Goal: Find specific page/section: Find specific page/section

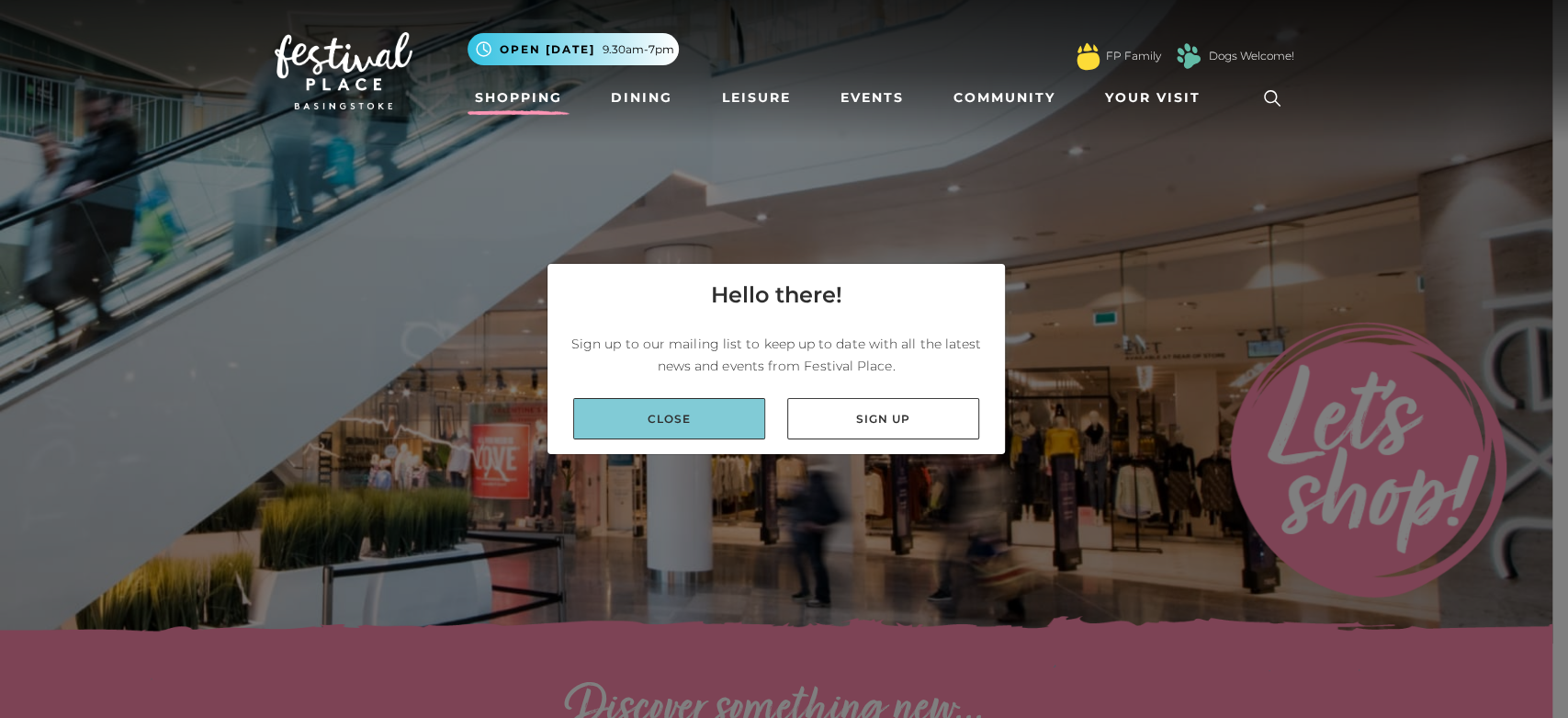
click at [678, 410] on link "Close" at bounding box center [670, 418] width 192 height 41
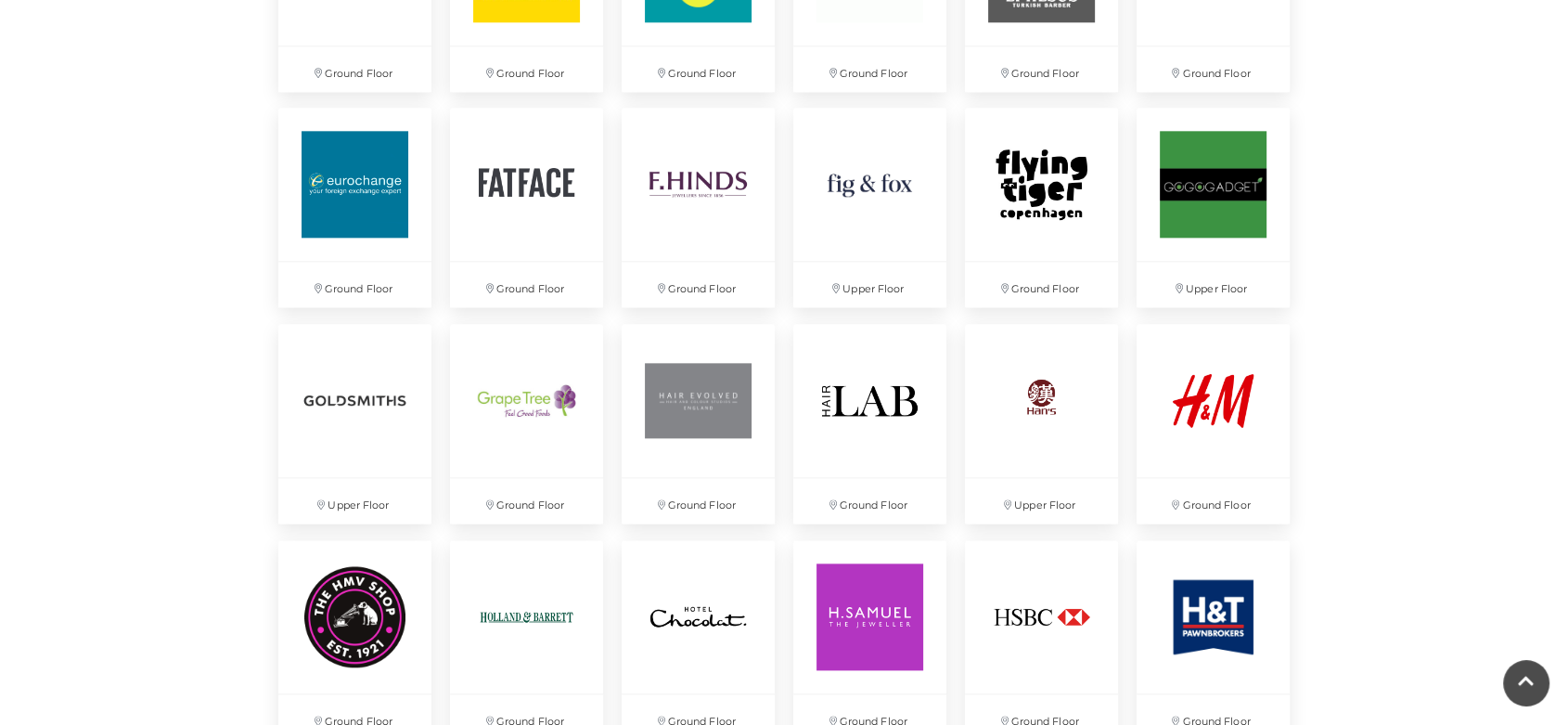
scroll to position [2165, 0]
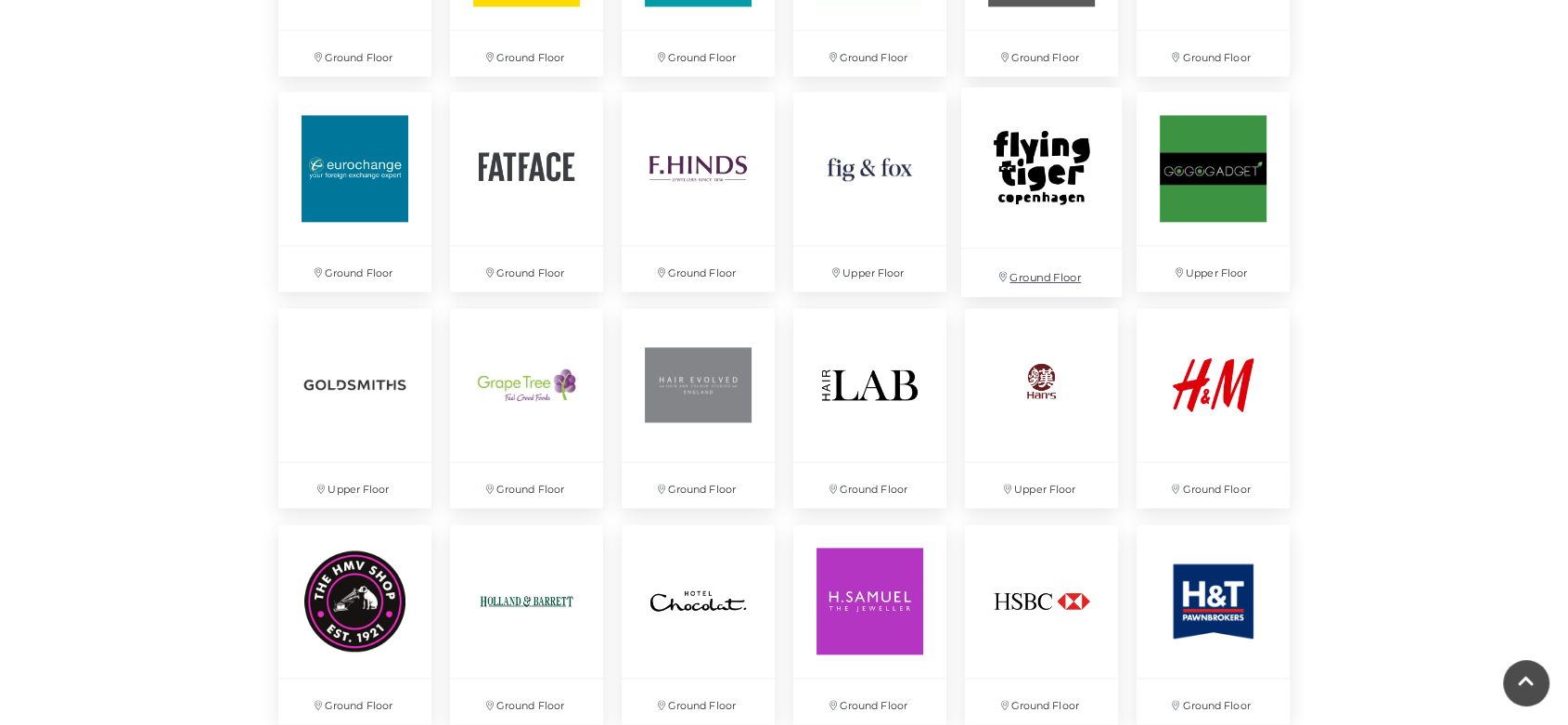
click at [1008, 217] on img at bounding box center [1041, 167] width 161 height 161
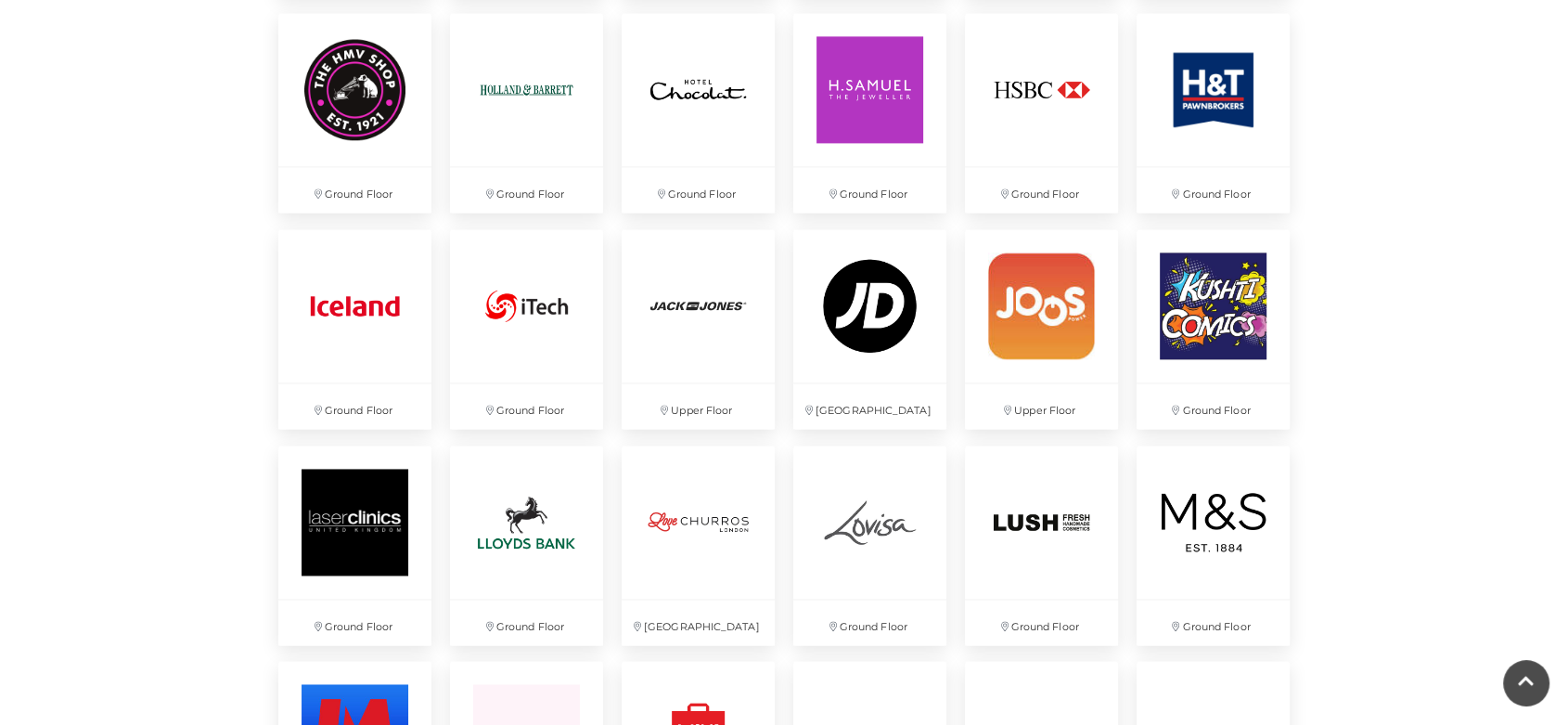
scroll to position [2681, 0]
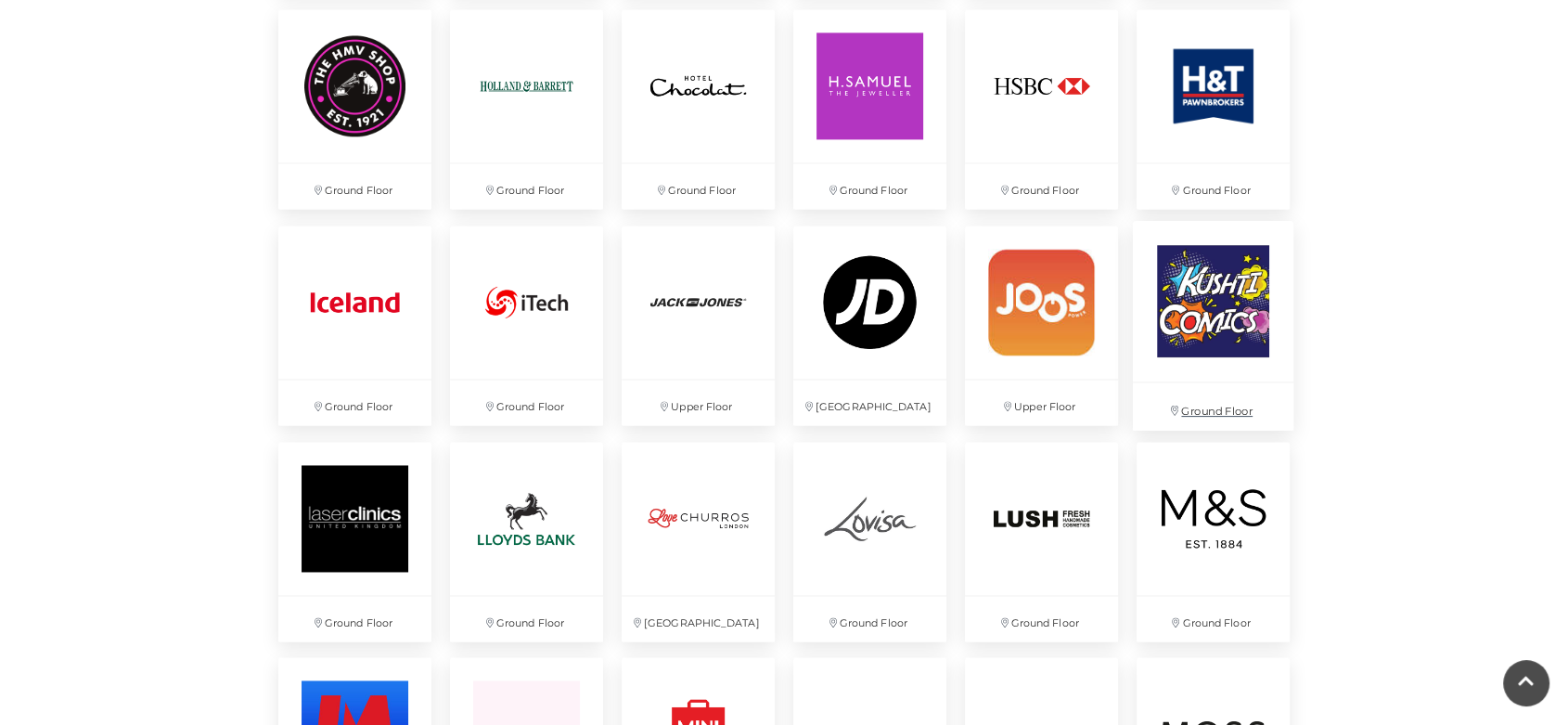
click at [1197, 417] on p "Ground Floor" at bounding box center [1211, 406] width 161 height 48
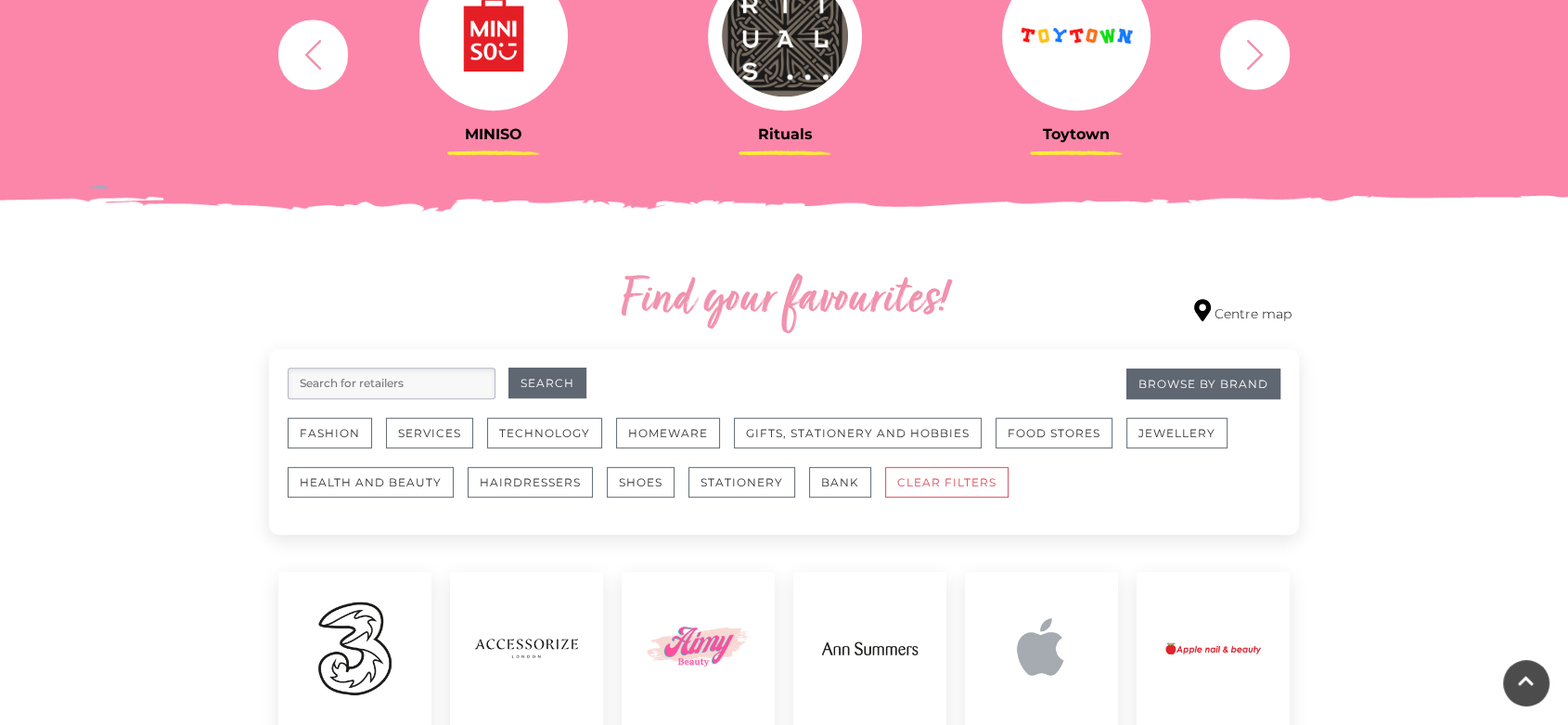
scroll to position [824, 0]
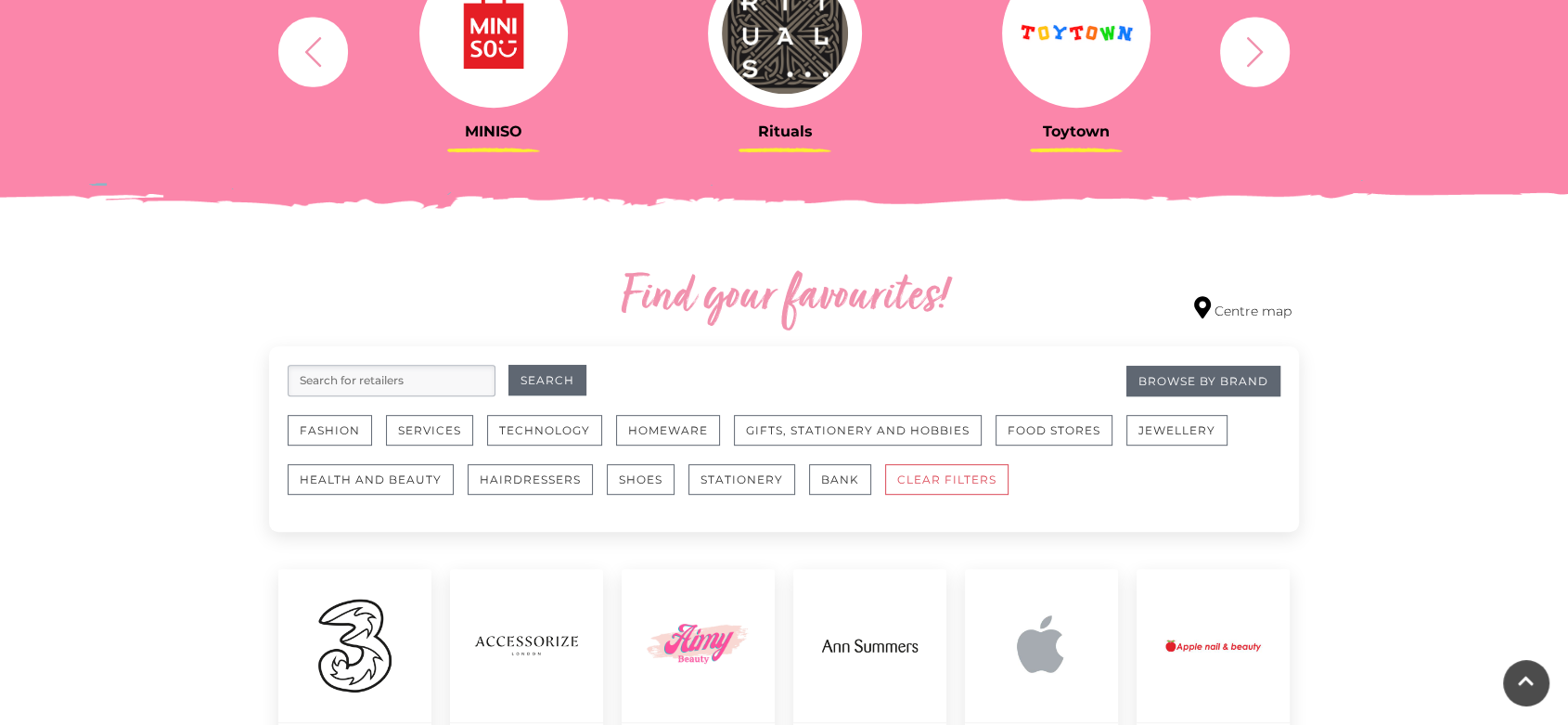
click at [337, 391] on input "search" at bounding box center [391, 380] width 208 height 31
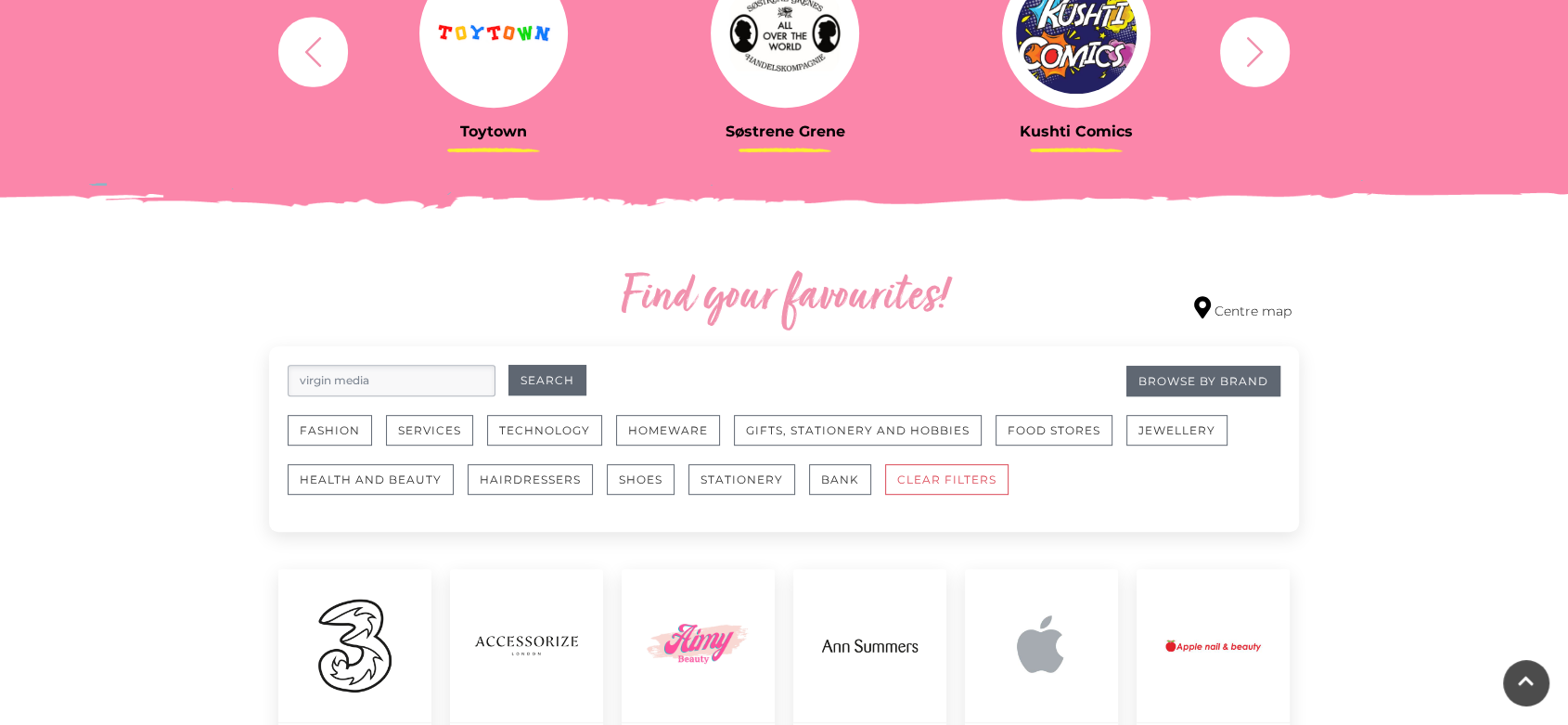
type input "virgin media"
click at [509, 364] on button "Search" at bounding box center [548, 380] width 78 height 30
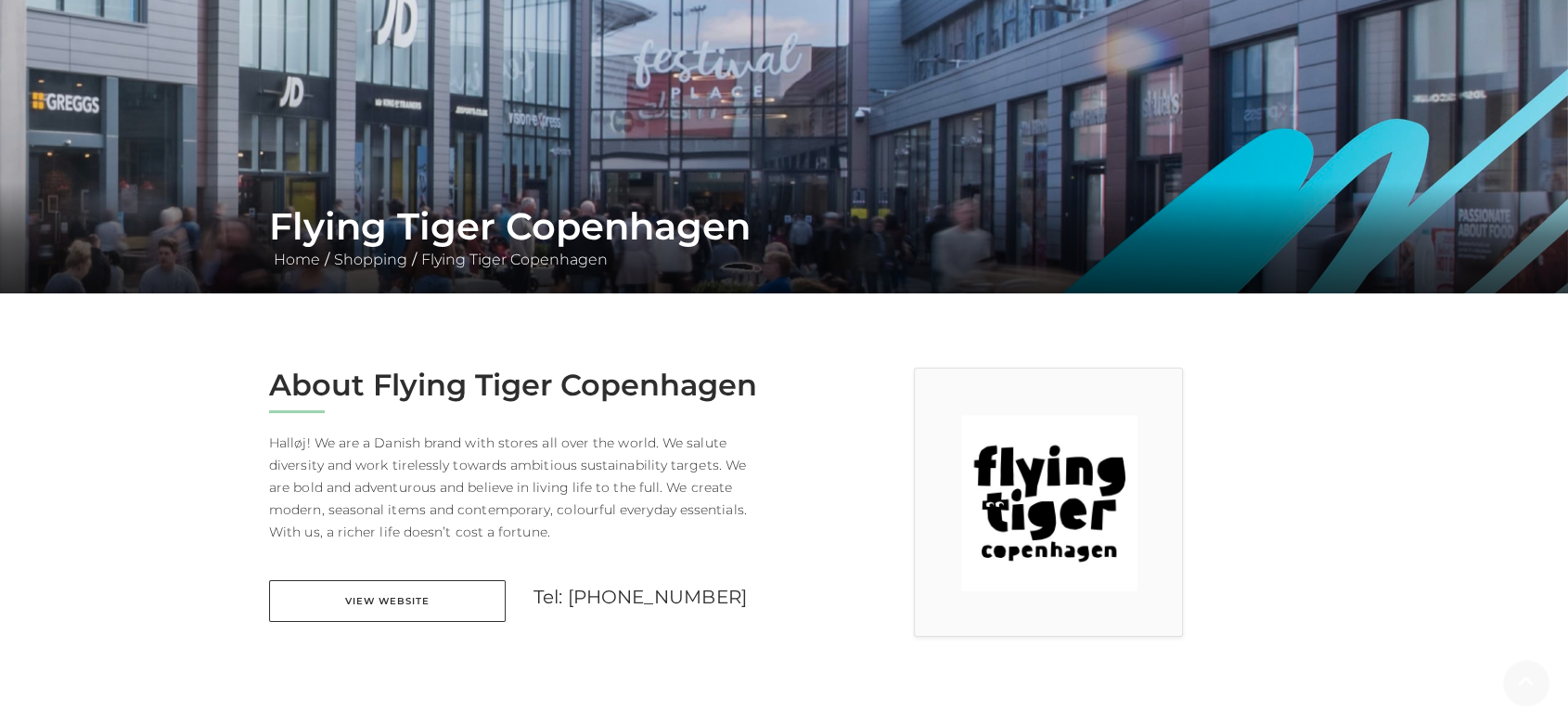
scroll to position [412, 0]
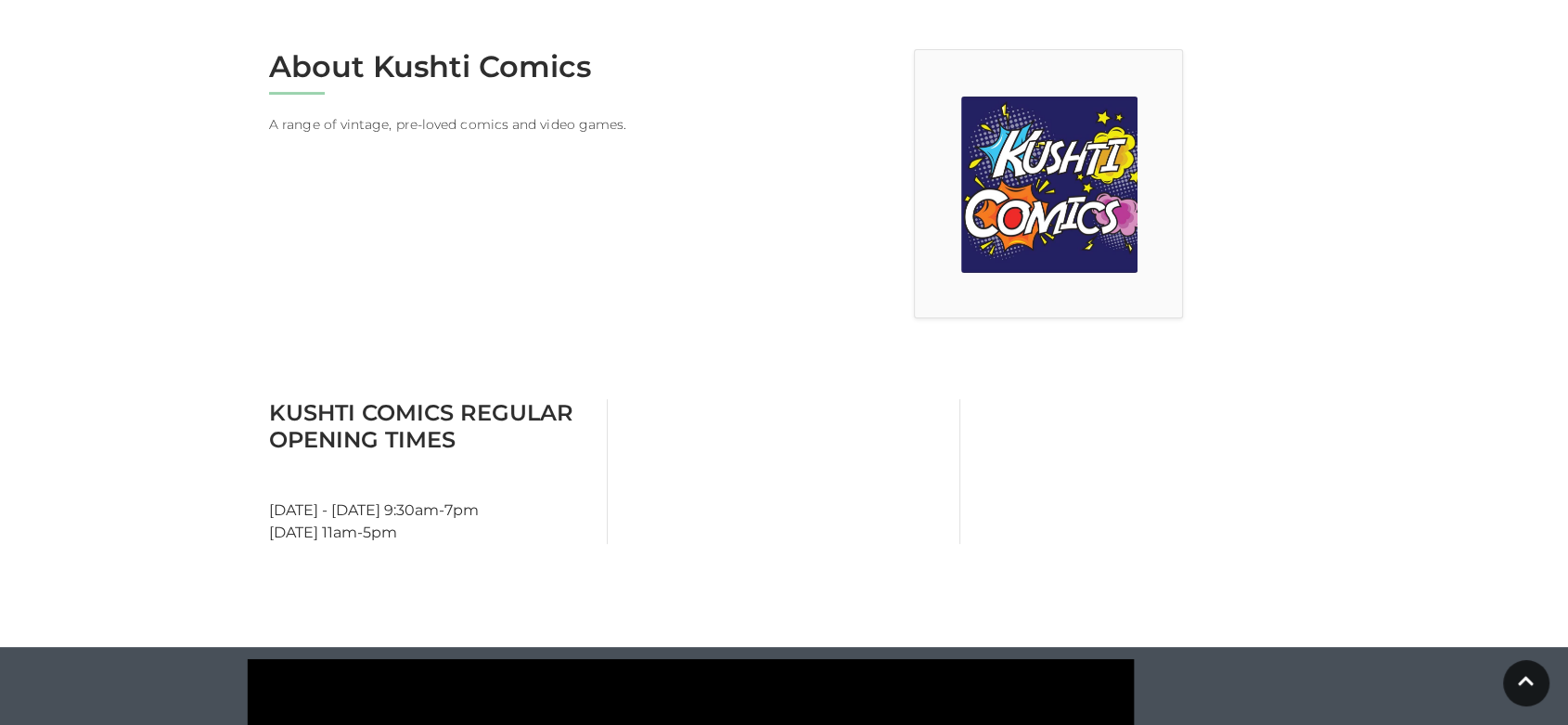
scroll to position [309, 0]
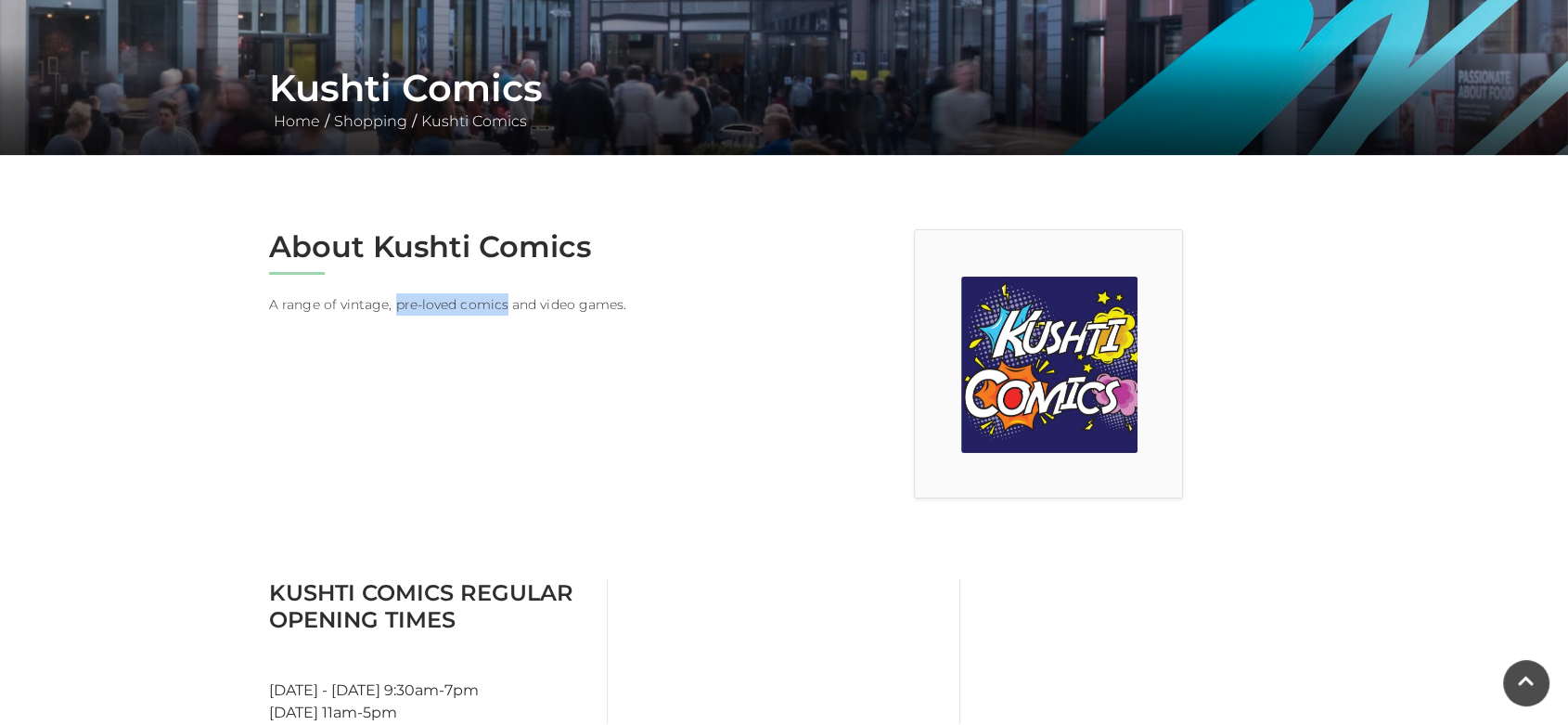
drag, startPoint x: 409, startPoint y: 306, endPoint x: 539, endPoint y: 319, distance: 130.6
click at [529, 318] on div "About Kushti Comics A range of vintage, pre-loved comics and video games." at bounding box center [519, 363] width 529 height 269
click at [534, 366] on div "About Kushti Comics A range of vintage, pre-loved comics and video games." at bounding box center [519, 363] width 529 height 269
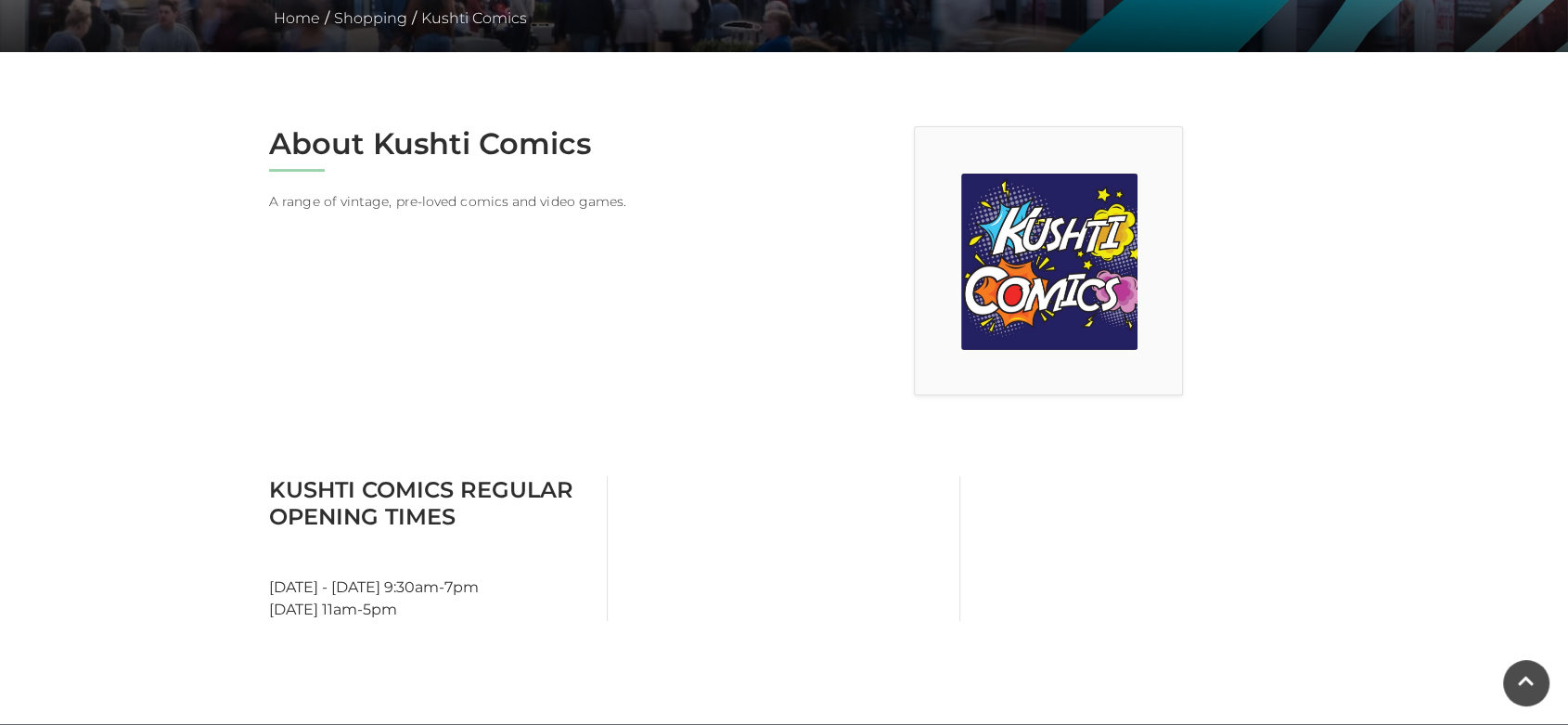
click at [381, 566] on div "Kushti Comics Regular Opening Times [DATE] - [DATE] 9:30am-7pm [DATE] 11am-5pm" at bounding box center [431, 549] width 353 height 145
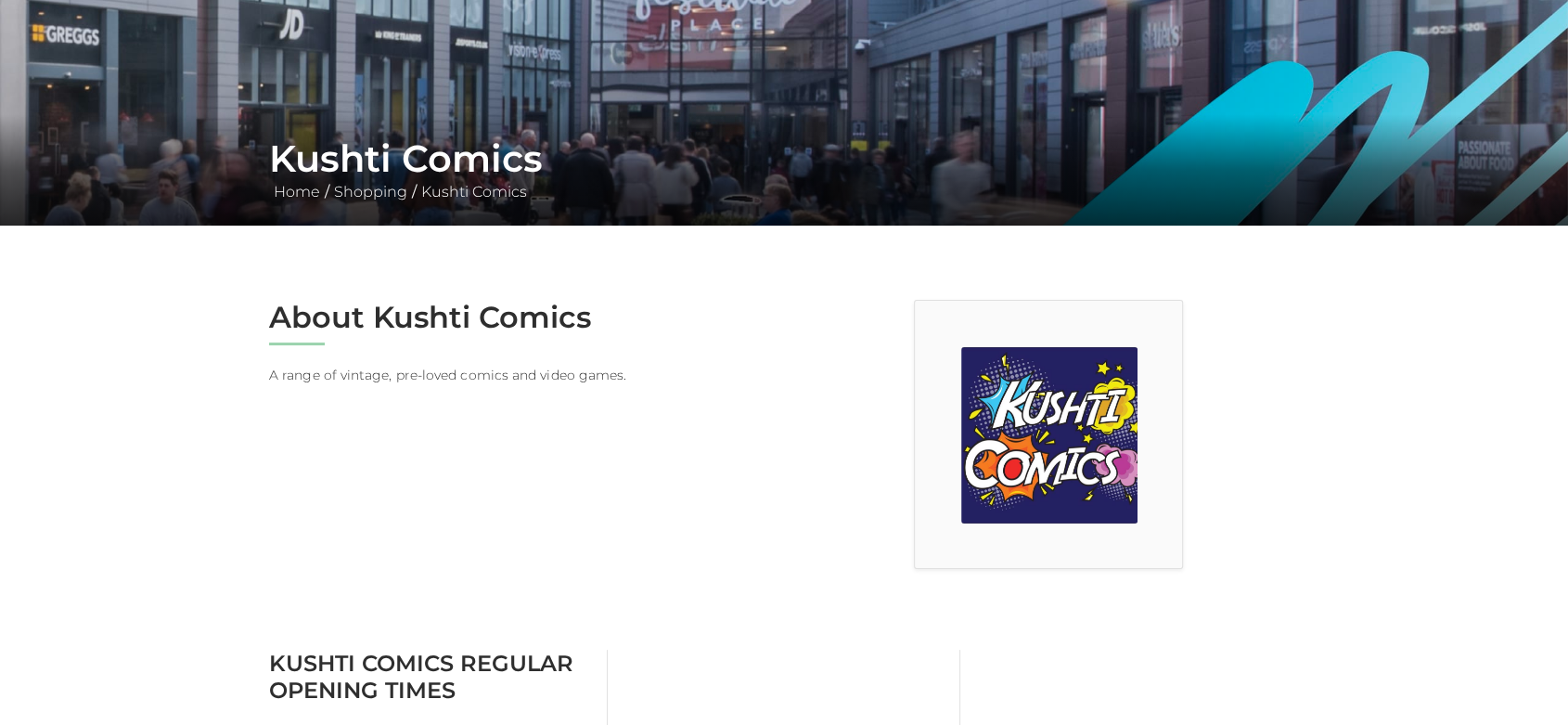
scroll to position [412, 0]
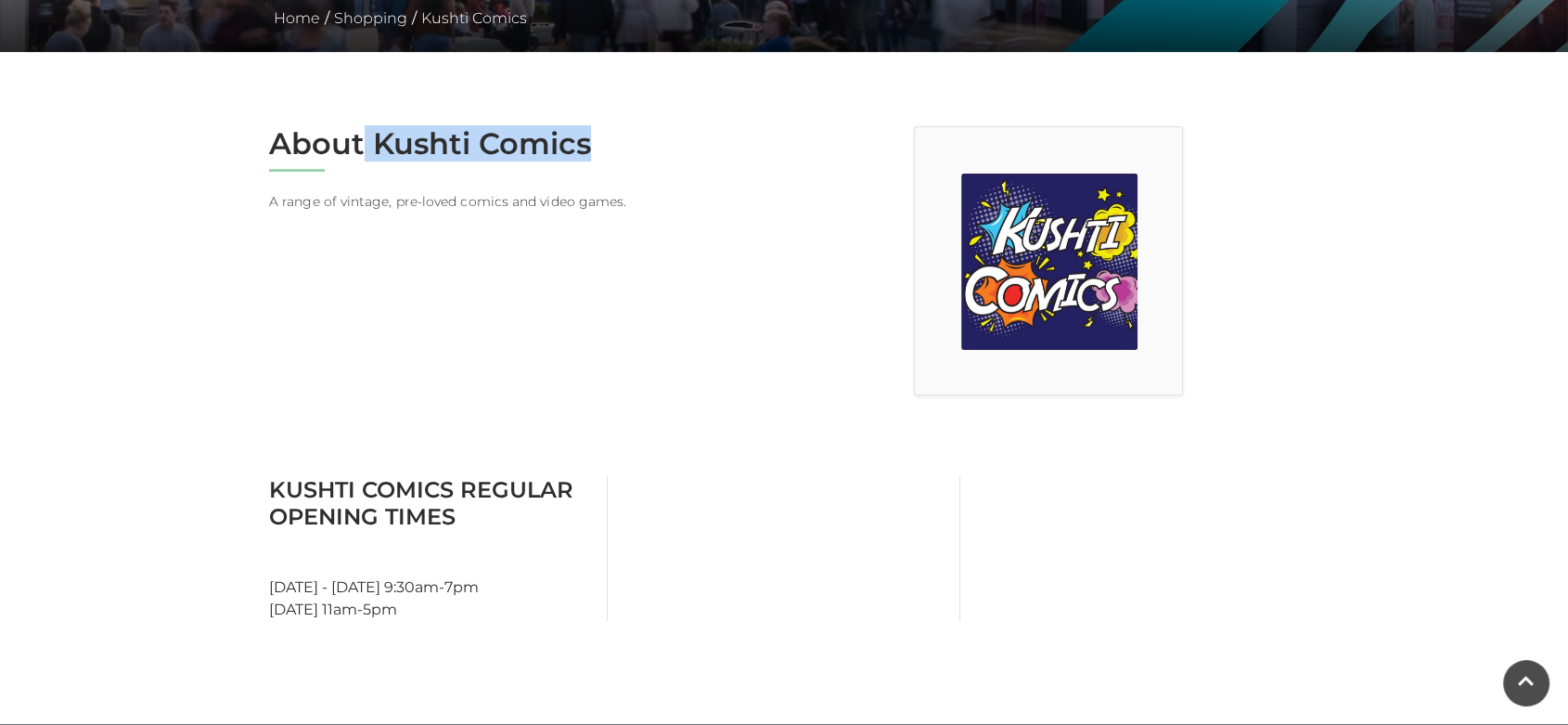
drag, startPoint x: 358, startPoint y: 147, endPoint x: 634, endPoint y: 137, distance: 276.2
click at [634, 137] on h2 "About Kushti Comics" at bounding box center [519, 144] width 501 height 35
